Goal: Contribute content

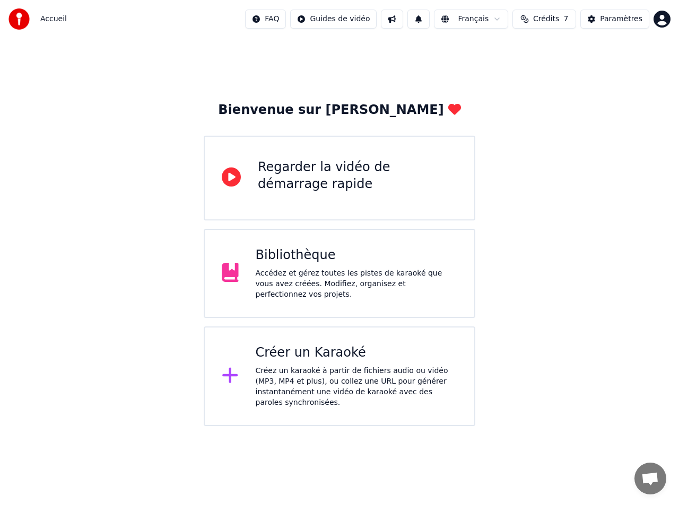
click at [659, 19] on html "Accueil FAQ Guides de vidéo Français Crédits 7 Paramètres Bienvenue sur Youka R…" at bounding box center [339, 213] width 679 height 426
click at [533, 186] on html "Accueil FAQ Guides de vidéo Français Crédits 7 Paramètres Bienvenue sur Youka R…" at bounding box center [339, 213] width 679 height 426
click at [286, 264] on div "Bibliothèque" at bounding box center [357, 255] width 202 height 17
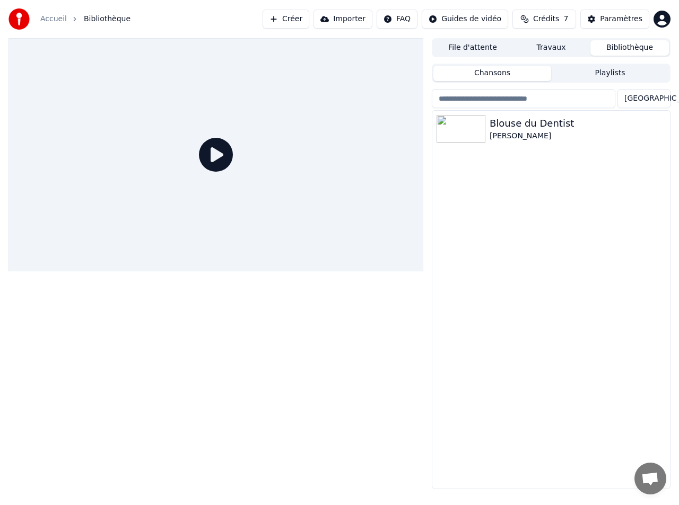
click at [289, 23] on button "Créer" at bounding box center [285, 19] width 47 height 19
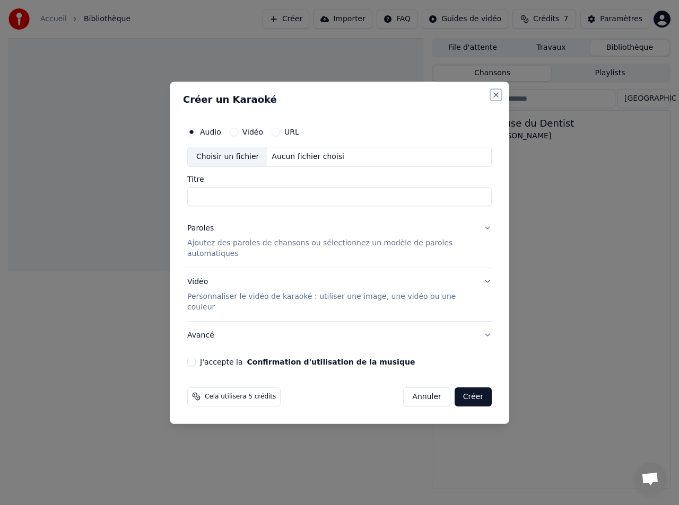
click at [495, 99] on button "Close" at bounding box center [495, 95] width 8 height 8
